Goal: Communication & Community: Ask a question

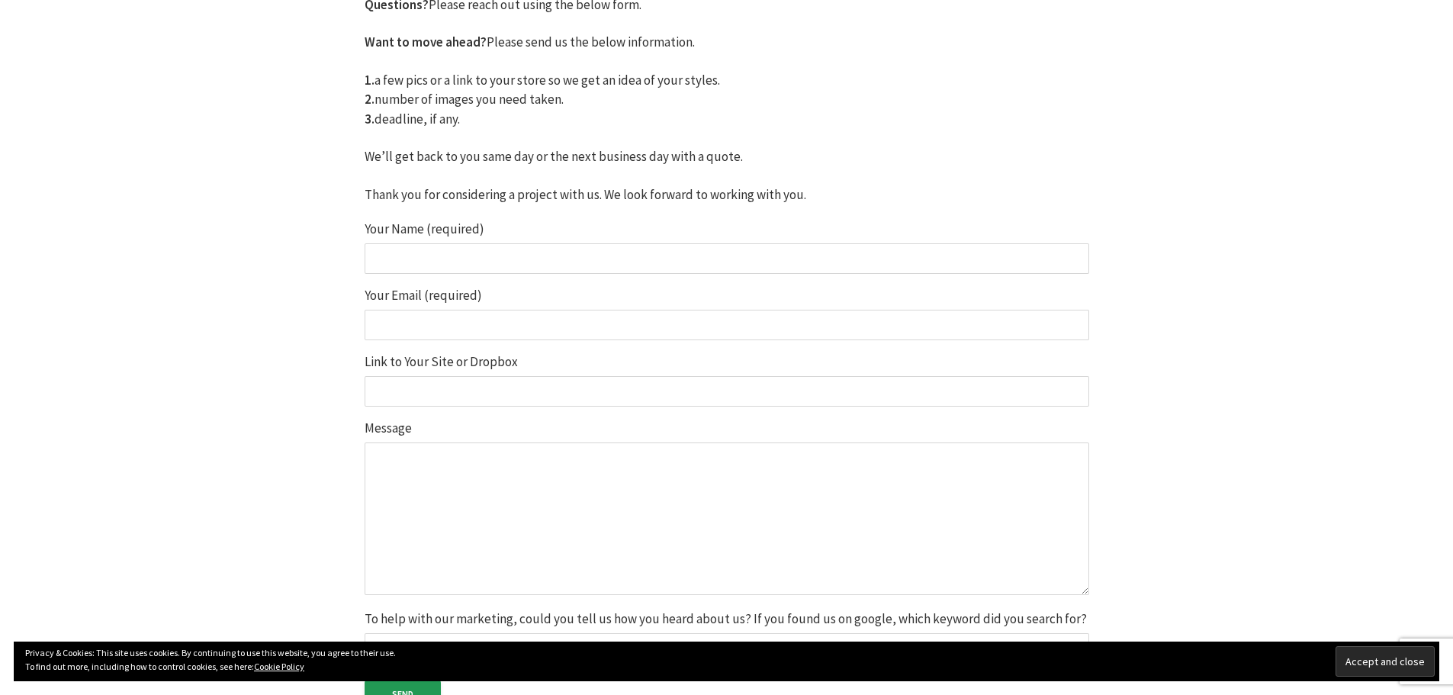
scroll to position [381, 0]
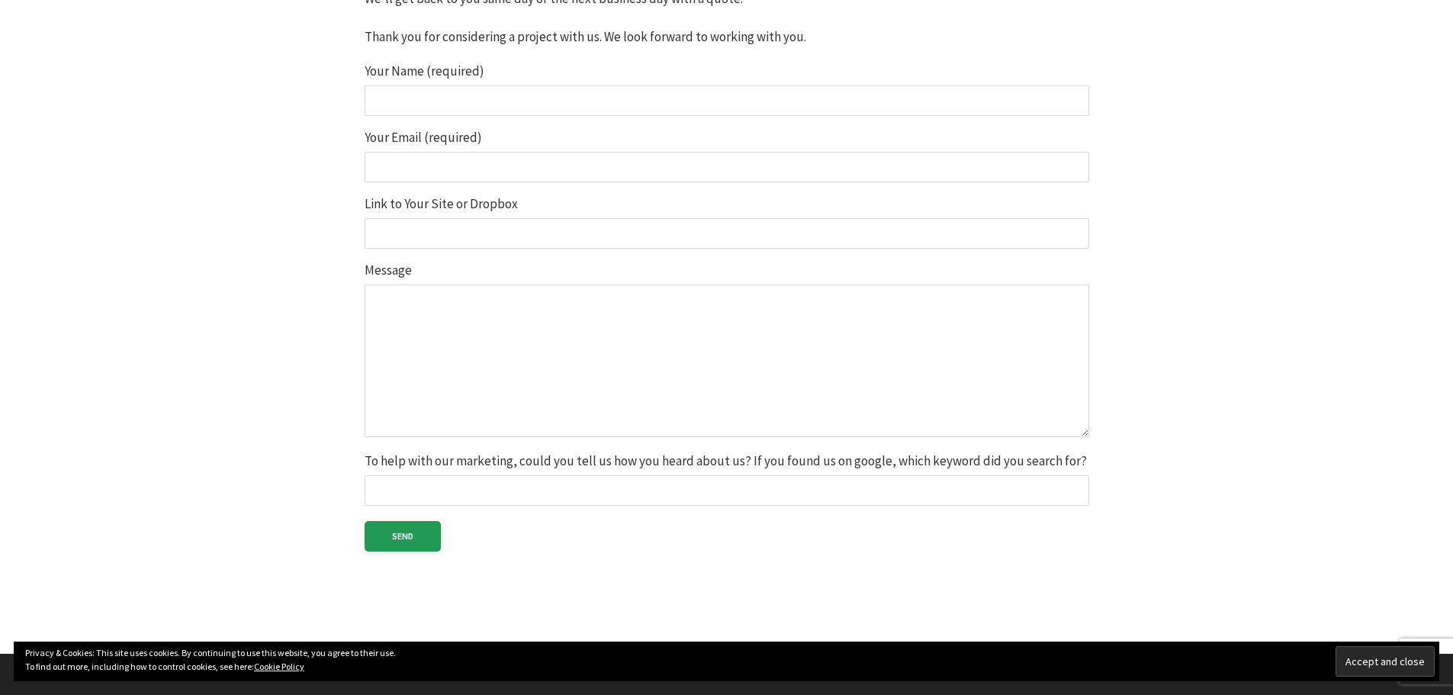
click at [422, 105] on input "Your Name (required)" at bounding box center [727, 100] width 725 height 31
type input "Seam Hossen"
type input "seam@graphicsartssolution.com"
click at [465, 227] on input "Link to Your Site or Dropbox" at bounding box center [727, 233] width 725 height 31
type input "https://graphicsartssolution.com/"
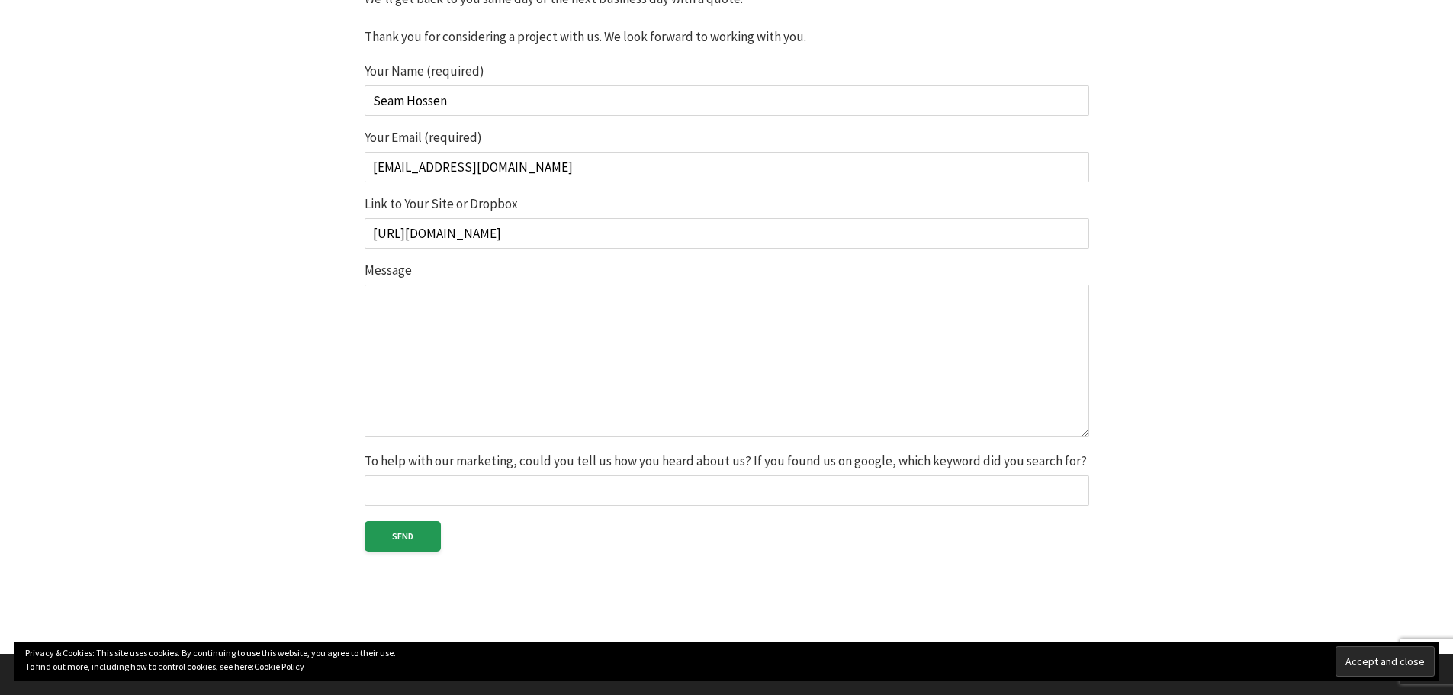
scroll to position [0, 0]
click at [489, 326] on textarea "Message" at bounding box center [727, 361] width 725 height 153
paste textarea "Hi Dear, We’re an experienced team at Graphics Arts Solution, specializing in j…"
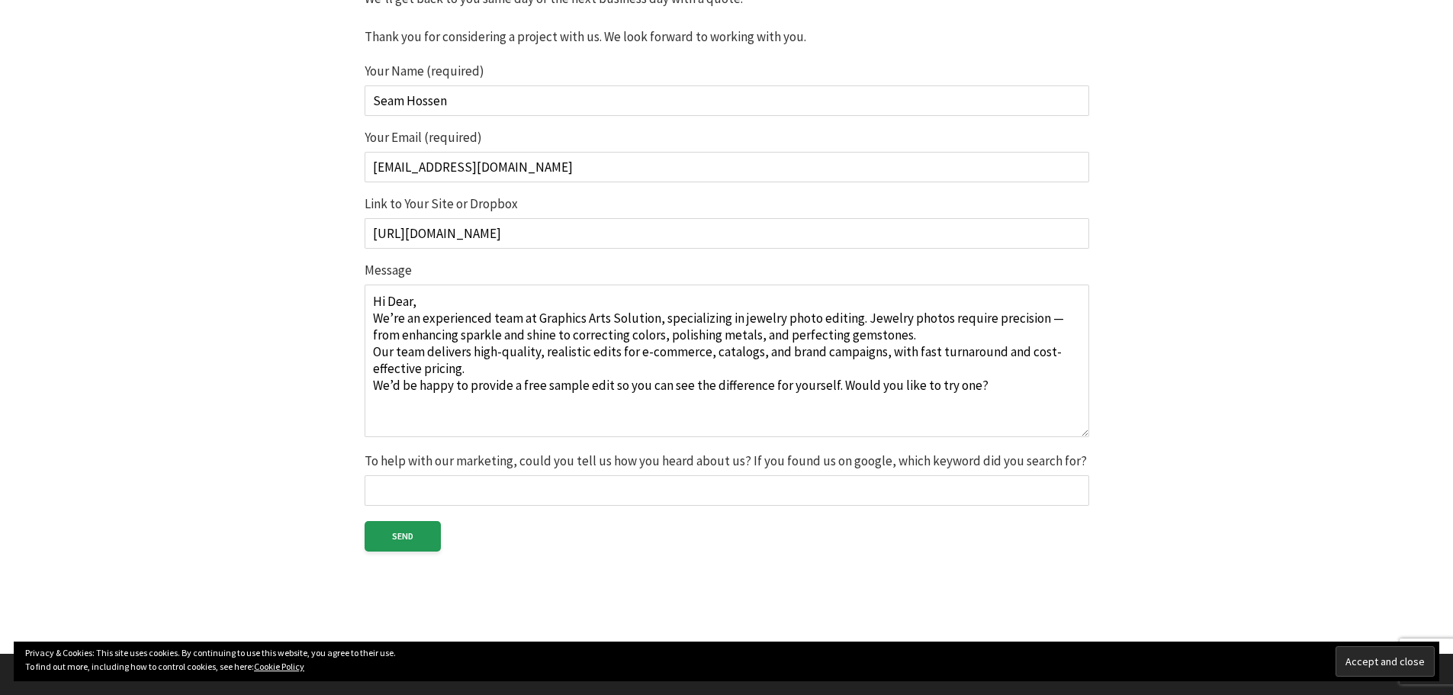
type textarea "Hi Dear, We’re an experienced team at Graphics Arts Solution, specializing in j…"
click at [423, 497] on input "To help with our marketing, could you tell us how you heard about us? If you fo…" at bounding box center [727, 490] width 725 height 31
type input "Google search"
drag, startPoint x: 408, startPoint y: 540, endPoint x: 414, endPoint y: 549, distance: 10.4
click at [407, 541] on input "Send" at bounding box center [403, 536] width 76 height 31
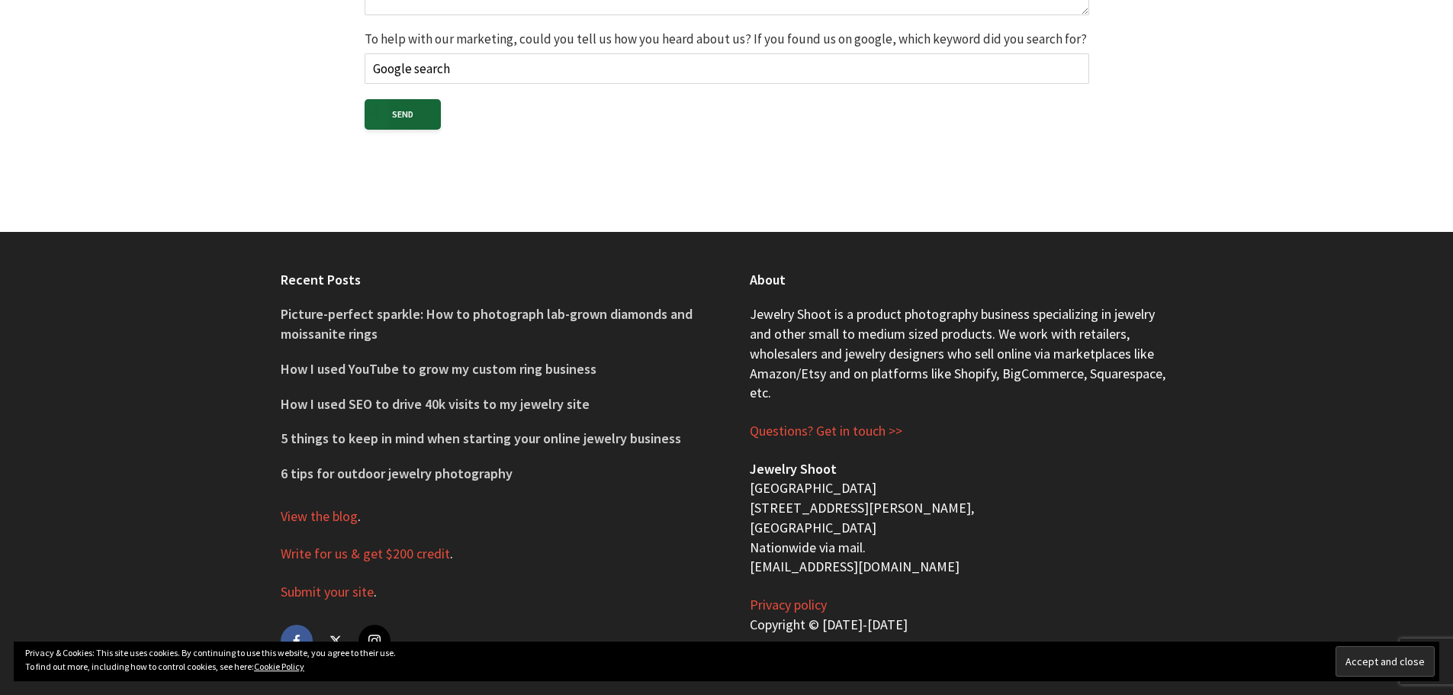
scroll to position [826, 0]
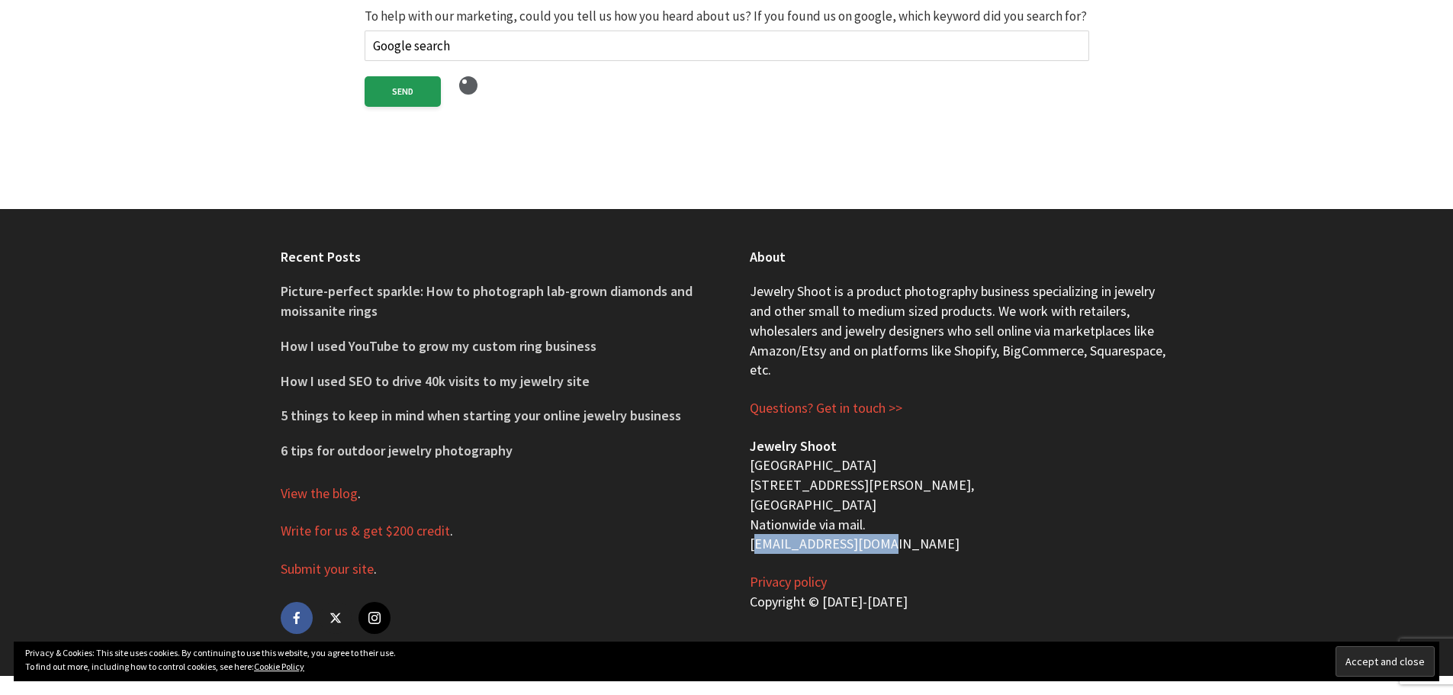
drag, startPoint x: 883, startPoint y: 526, endPoint x: 741, endPoint y: 523, distance: 142.7
click at [741, 523] on div "About Jewelry Shoot is a product photography business specializing in jewelry a…" at bounding box center [961, 442] width 469 height 467
copy p "[EMAIL_ADDRESS][DOMAIN_NAME]"
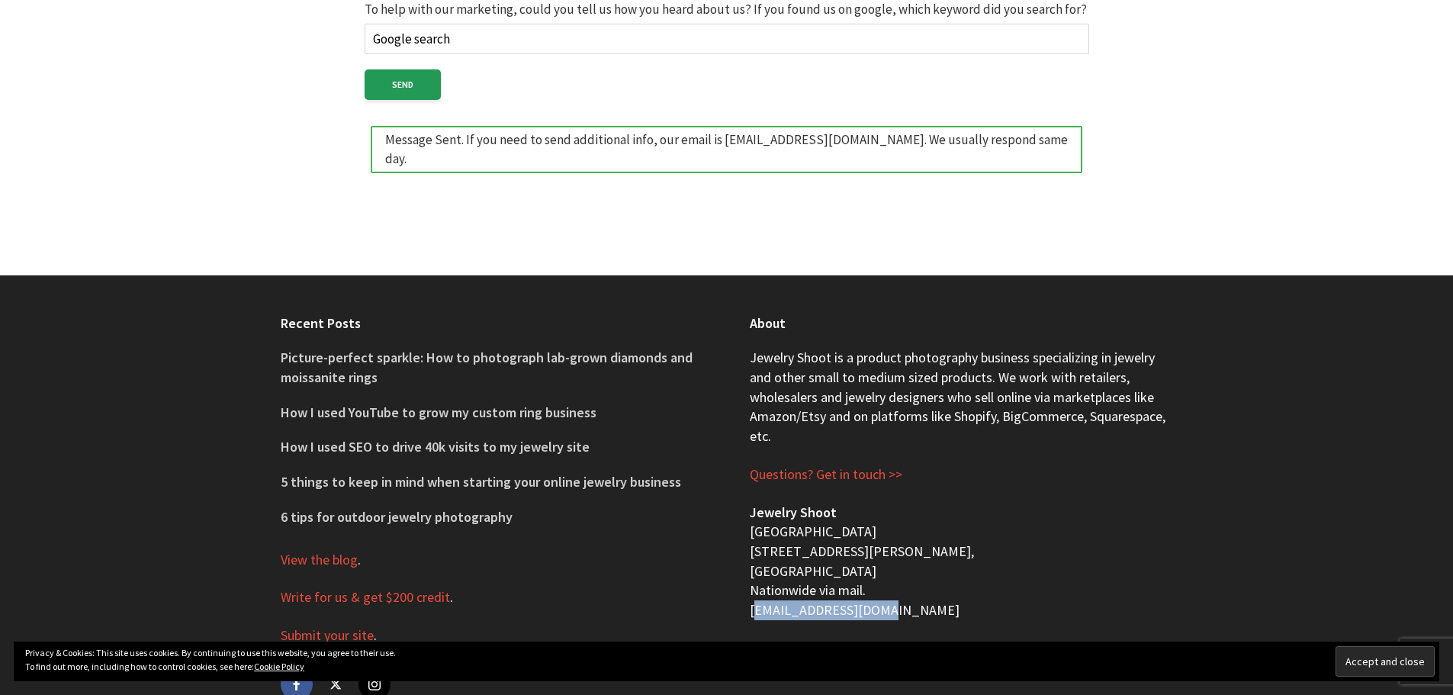
scroll to position [880, 0]
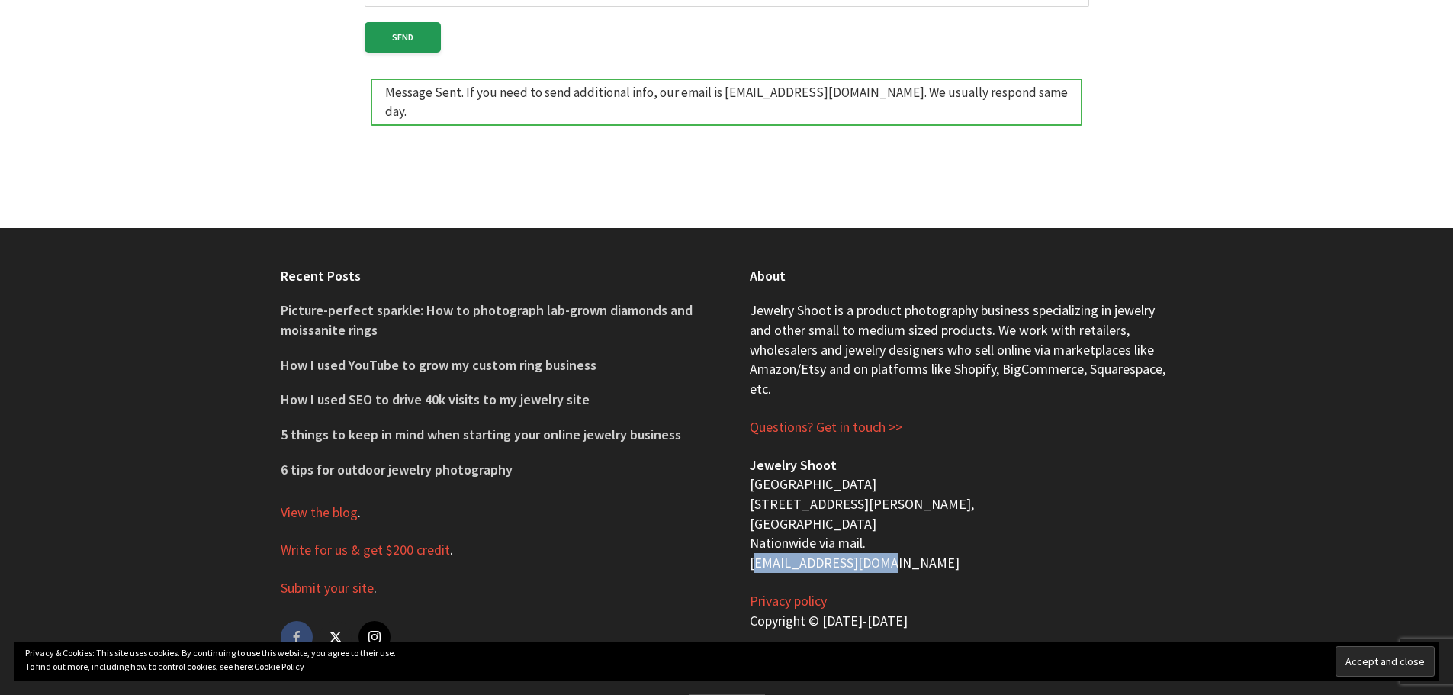
click at [296, 622] on link "facebook" at bounding box center [297, 637] width 32 height 32
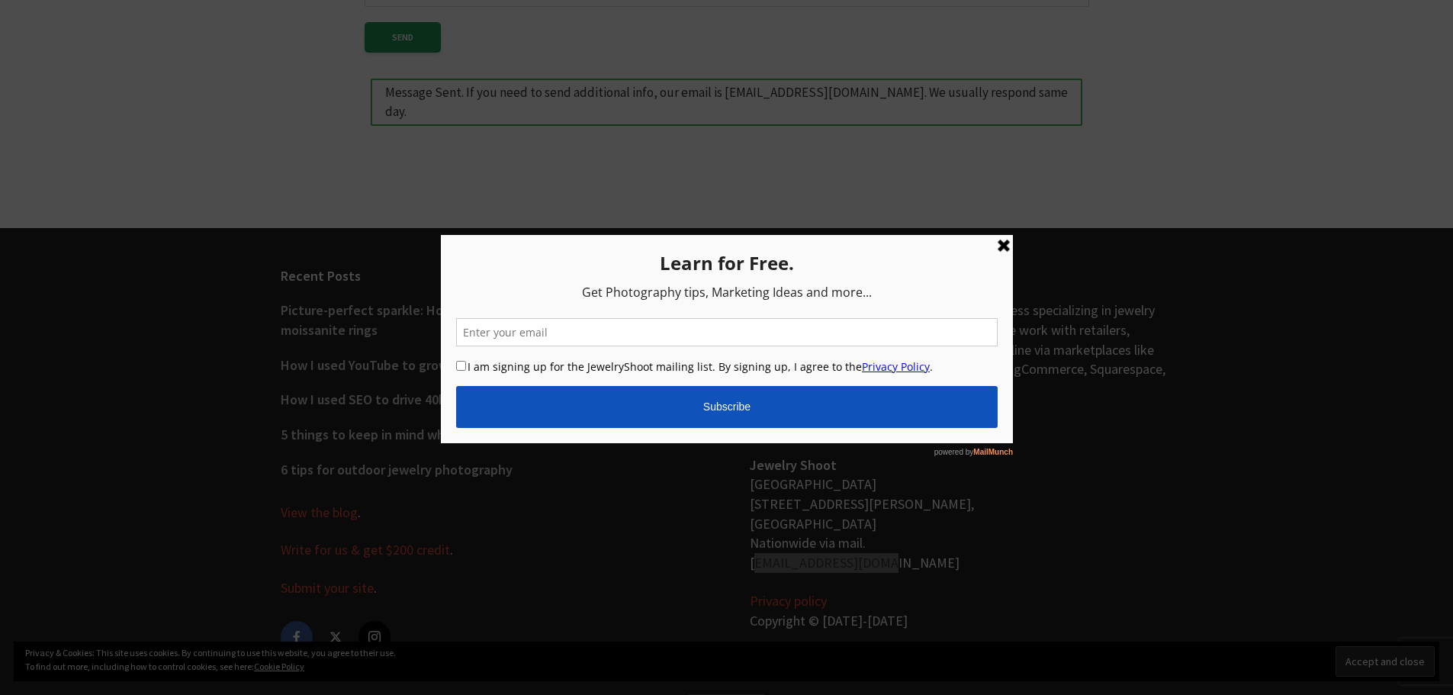
click at [999, 246] on link at bounding box center [1003, 245] width 18 height 18
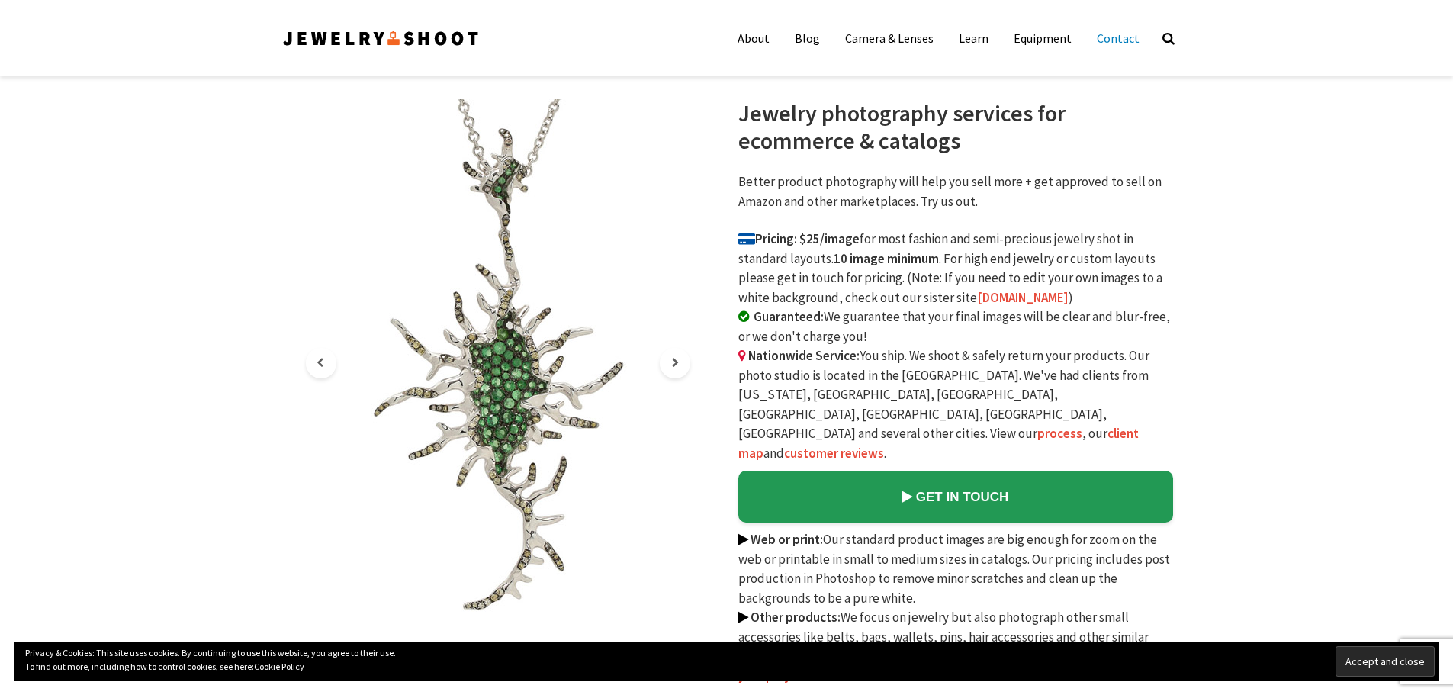
click at [1127, 42] on link "Contact" at bounding box center [1119, 38] width 66 height 31
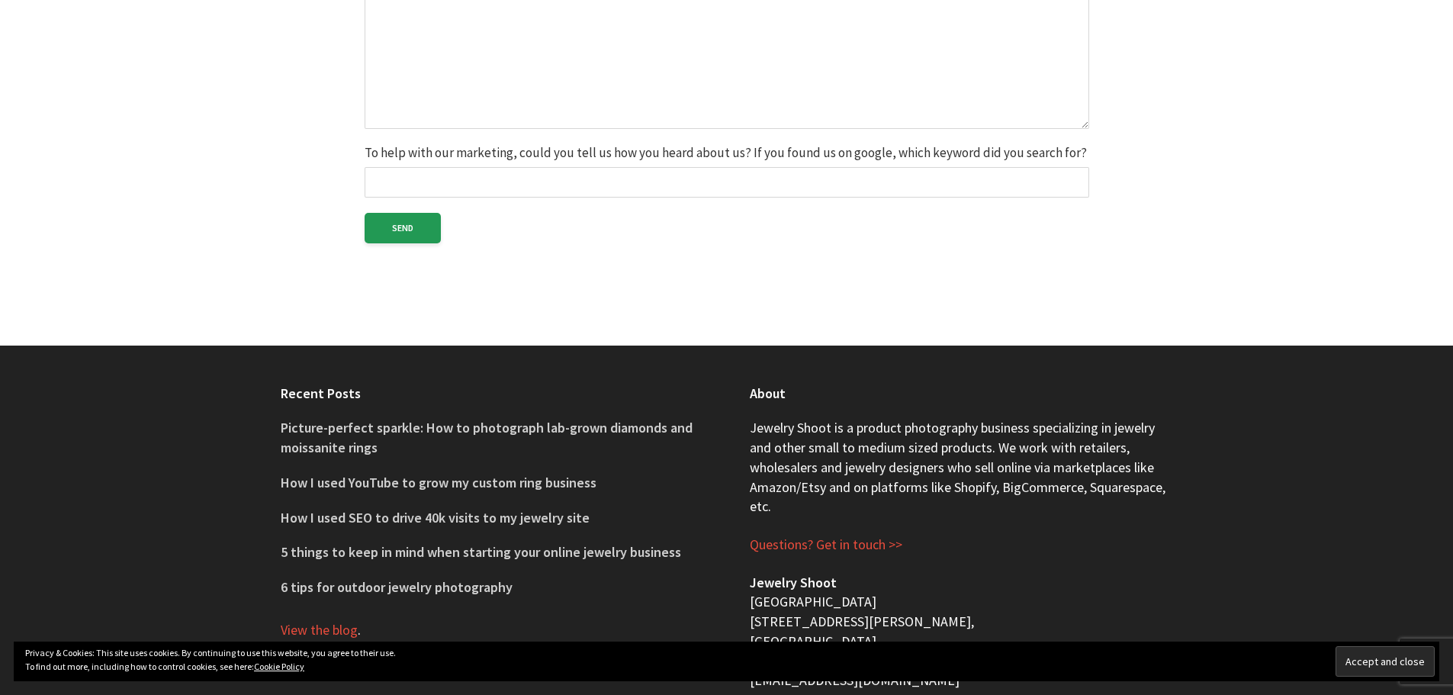
scroll to position [826, 0]
